Goal: Go to known website: Access a specific website the user already knows

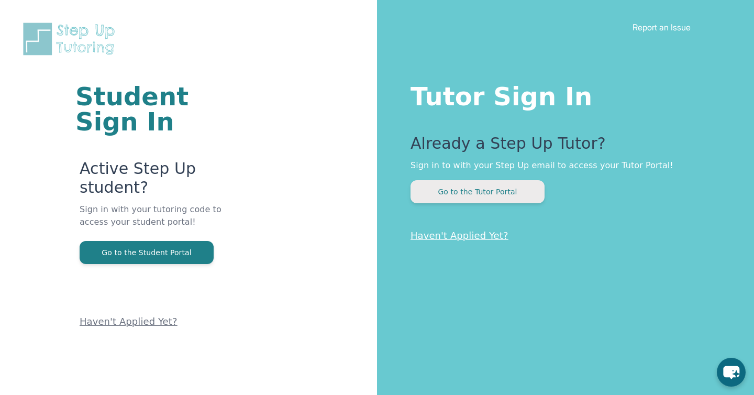
click at [487, 191] on button "Go to the Tutor Portal" at bounding box center [477, 191] width 134 height 23
